Goal: Information Seeking & Learning: Learn about a topic

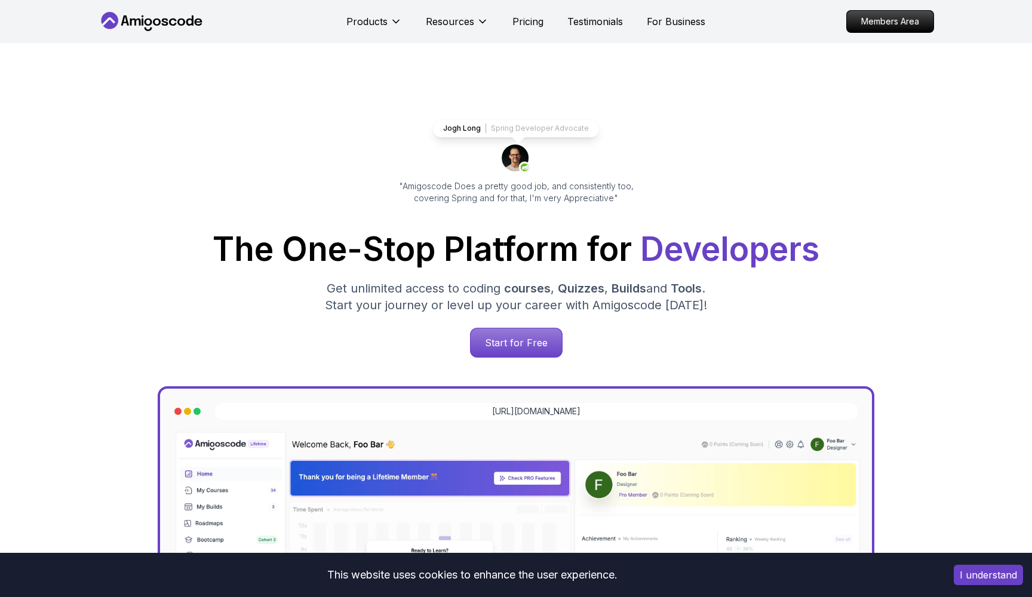
click at [874, 20] on p "Members Area" at bounding box center [890, 22] width 87 height 22
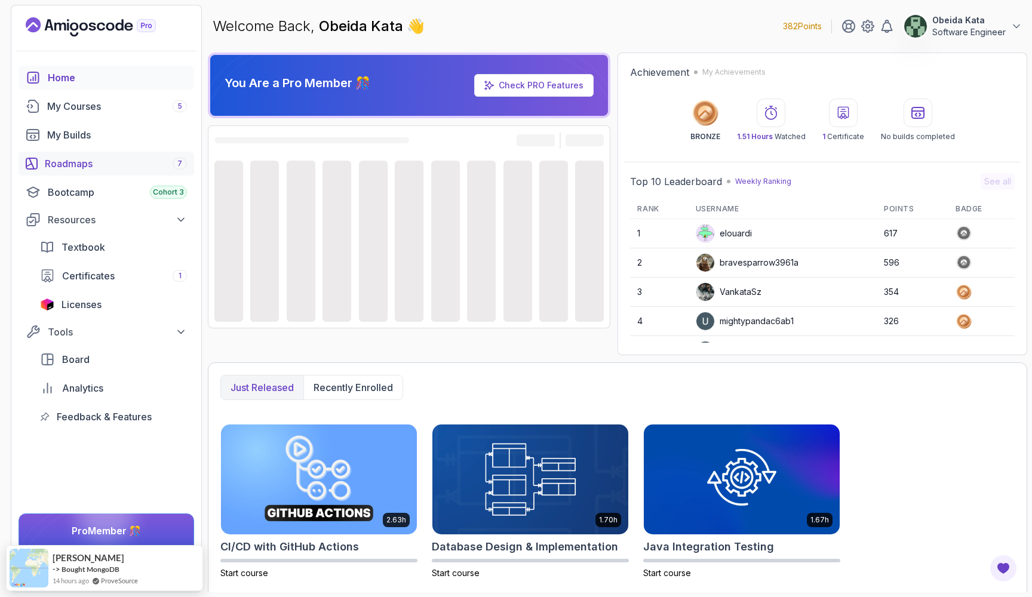
click at [78, 167] on div "Roadmaps 7" at bounding box center [116, 164] width 142 height 14
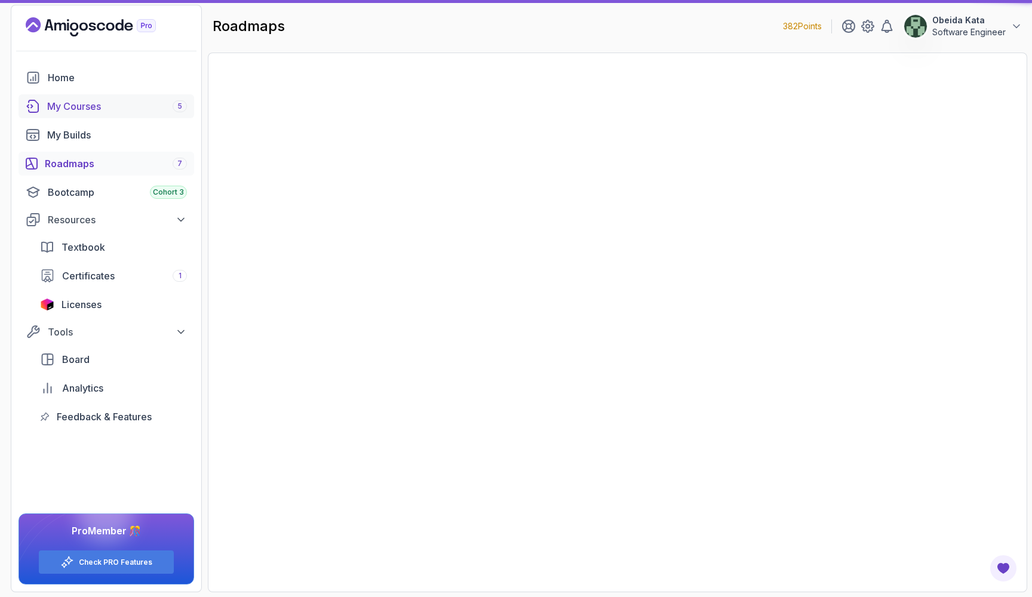
click at [91, 108] on div "My Courses 5" at bounding box center [117, 106] width 140 height 14
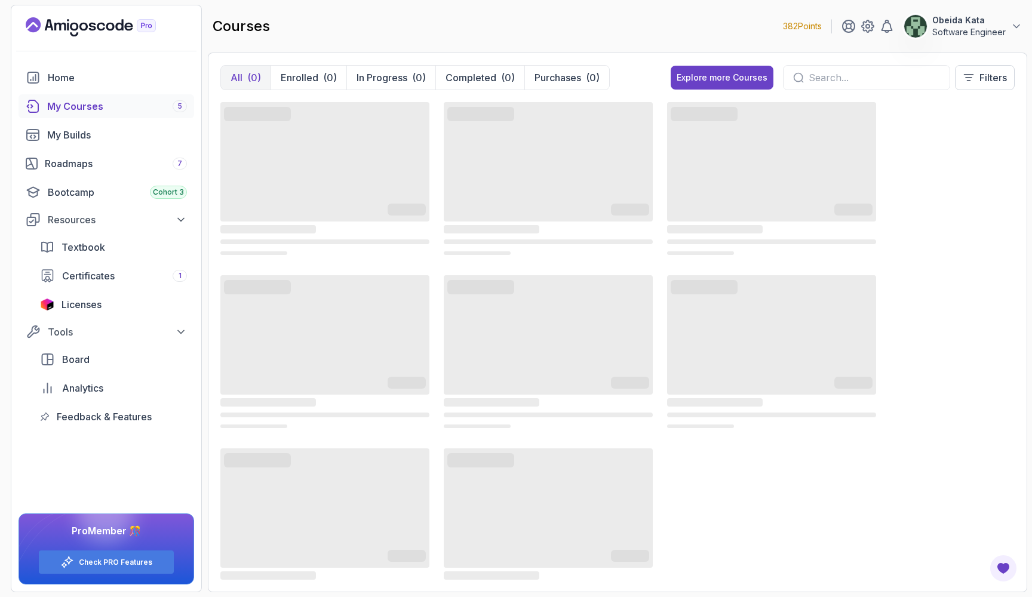
click at [810, 78] on input "text" at bounding box center [874, 77] width 131 height 14
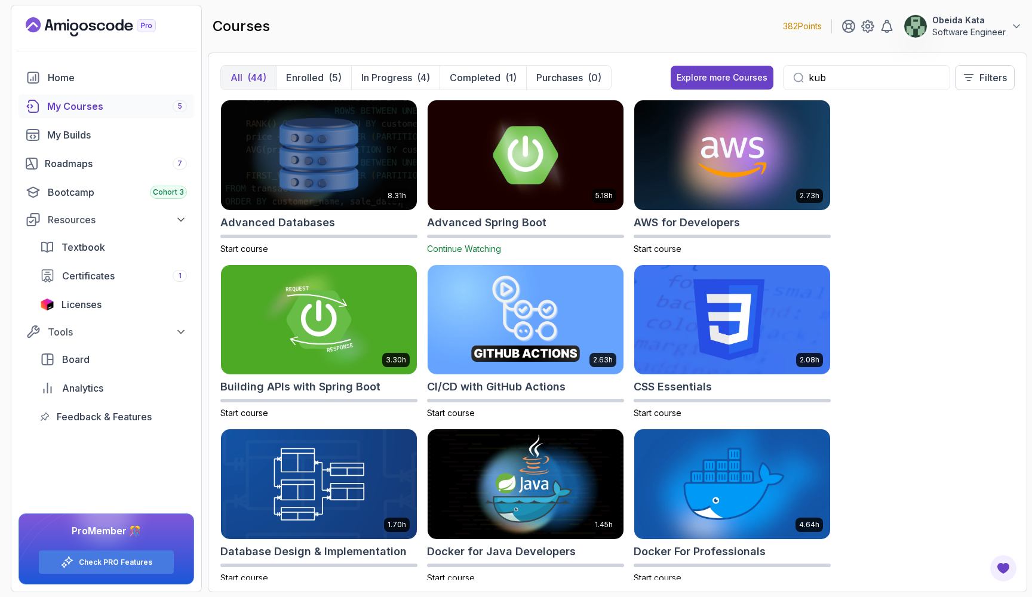
type input "[PERSON_NAME]"
